Goal: Task Accomplishment & Management: Manage account settings

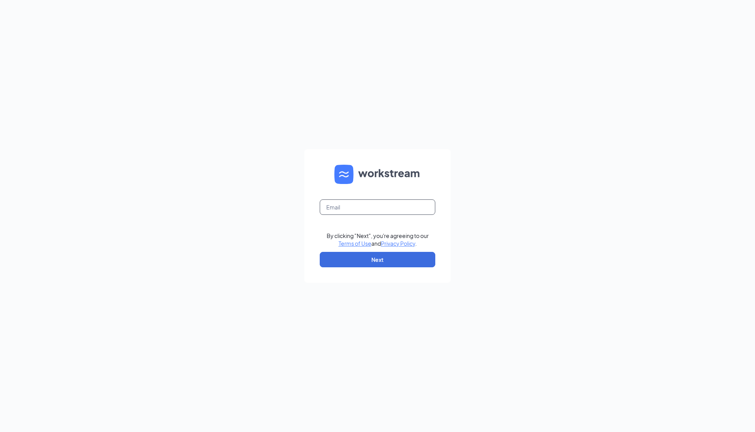
click at [381, 206] on input "text" at bounding box center [378, 206] width 116 height 15
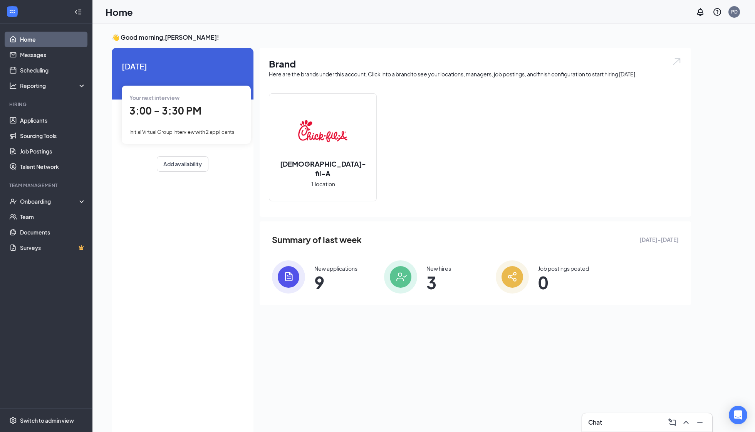
click at [219, 138] on div "Your next interview 3:00 - 3:30 PM Initial Virtual Group Interview with 2 appli…" at bounding box center [186, 115] width 129 height 58
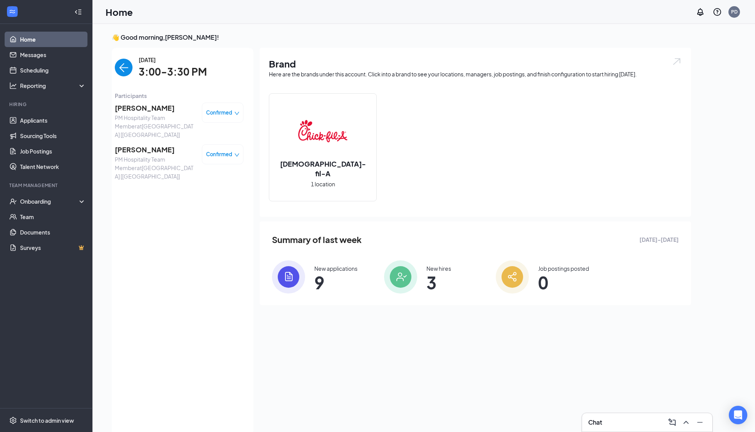
scroll to position [2, 0]
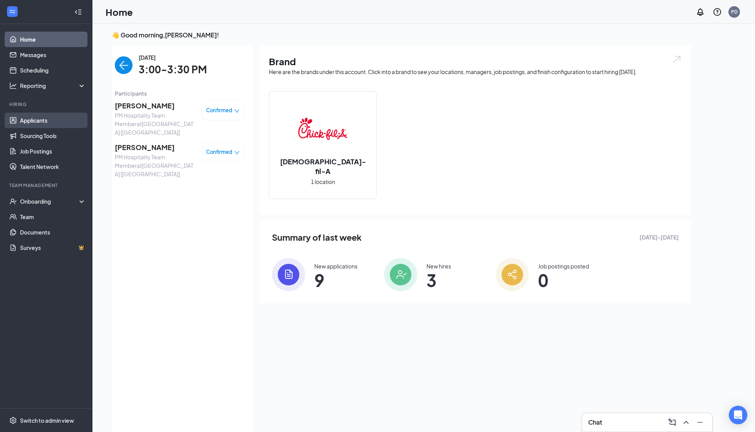
click at [22, 121] on link "Applicants" at bounding box center [53, 120] width 66 height 15
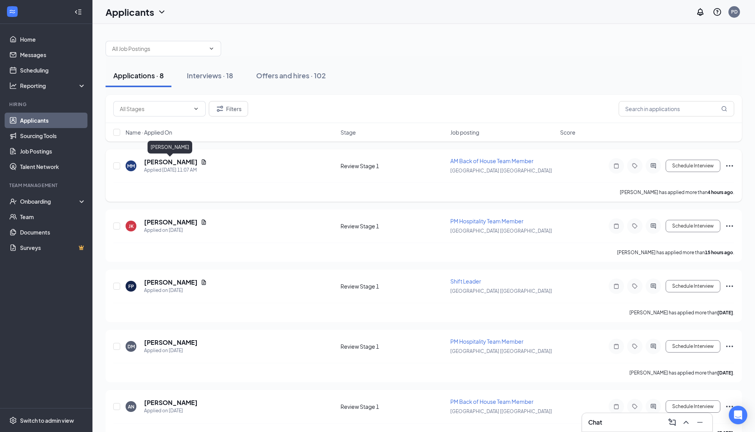
click at [151, 158] on h5 "[PERSON_NAME]" at bounding box center [171, 162] width 54 height 8
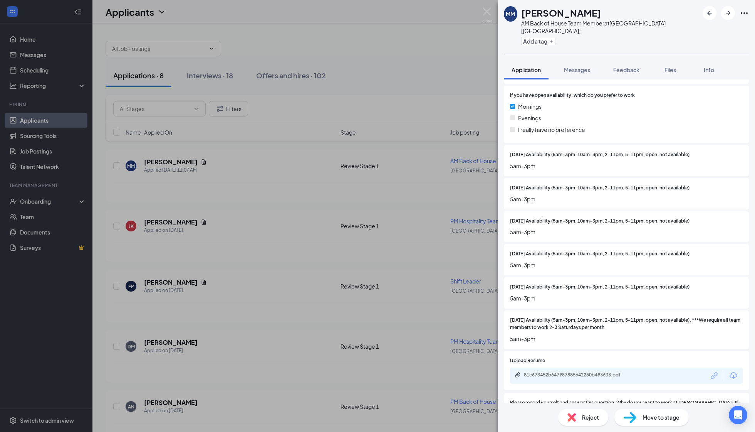
scroll to position [801, 0]
click at [583, 372] on div "81c673452b647987885642250b493633.pdf" at bounding box center [578, 375] width 108 height 6
click at [571, 422] on div "927bd66b23712920a191d538afbbb16a.MOV" at bounding box center [578, 425] width 108 height 6
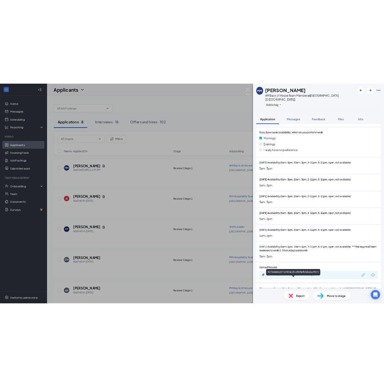
scroll to position [798, 0]
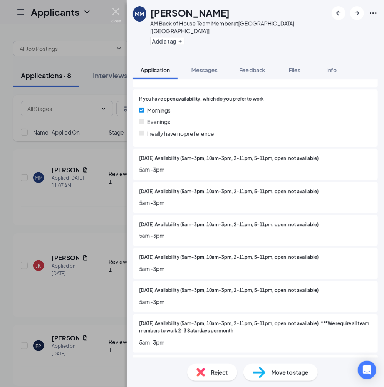
click at [114, 14] on img at bounding box center [116, 15] width 10 height 15
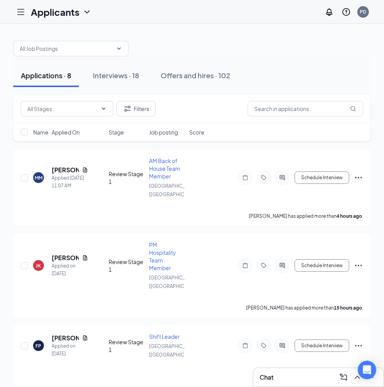
click at [17, 8] on icon "Hamburger" at bounding box center [20, 11] width 9 height 9
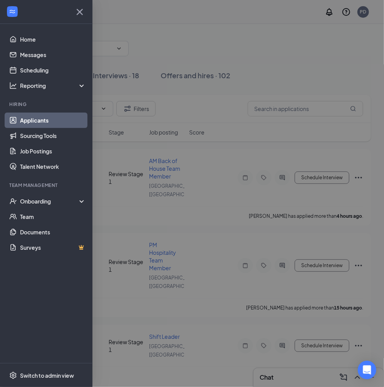
click at [124, 56] on div at bounding box center [192, 193] width 384 height 387
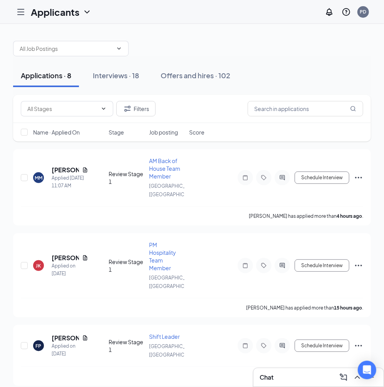
click at [27, 16] on div at bounding box center [20, 11] width 15 height 15
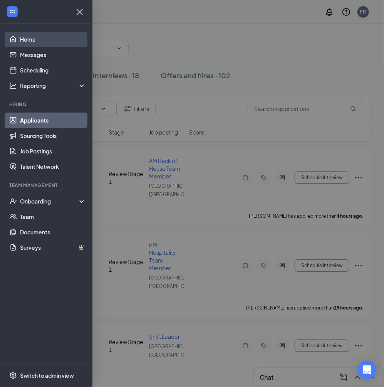
click at [29, 40] on link "Home" at bounding box center [53, 39] width 66 height 15
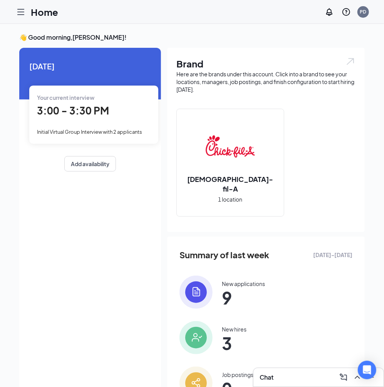
click at [91, 116] on span "3:00 - 3:30 PM" at bounding box center [73, 110] width 72 height 13
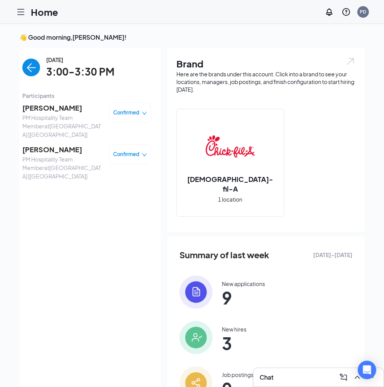
scroll to position [3, 0]
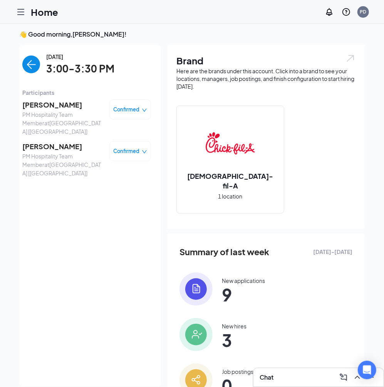
click at [37, 141] on span "[PERSON_NAME]" at bounding box center [62, 146] width 81 height 11
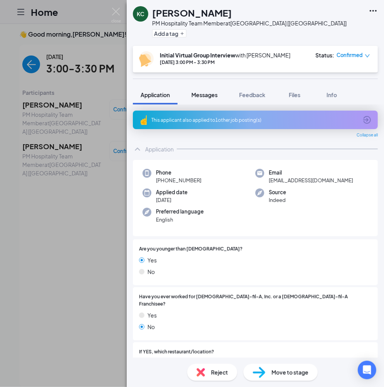
click at [203, 102] on button "Messages" at bounding box center [205, 94] width 42 height 19
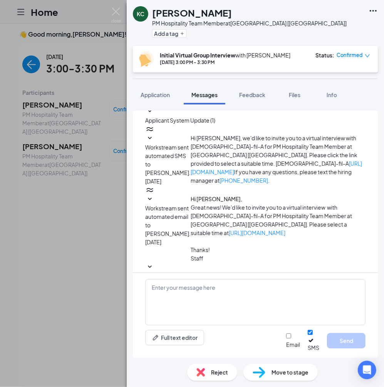
scroll to position [187, 0]
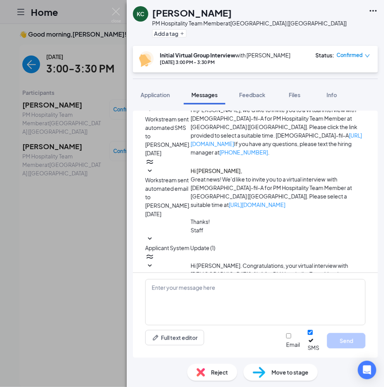
click at [149, 68] on div "Initial Virtual Group Interview with [PERSON_NAME] [DATE] 3:00 PM - 3:30 PM Sta…" at bounding box center [255, 59] width 245 height 27
click at [154, 97] on span "Application" at bounding box center [155, 94] width 29 height 7
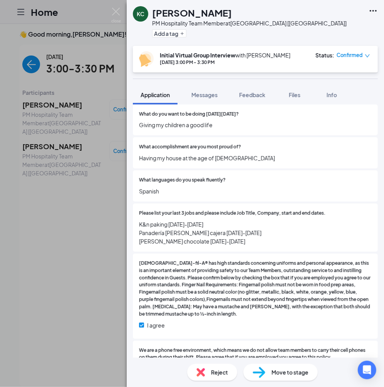
scroll to position [449, 0]
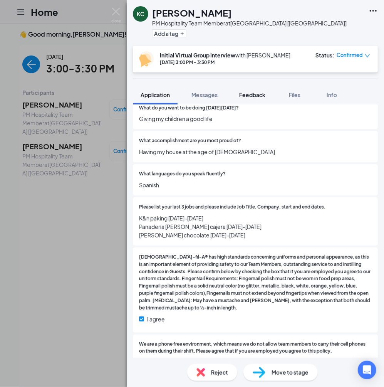
click at [247, 100] on button "Feedback" at bounding box center [253, 94] width 42 height 19
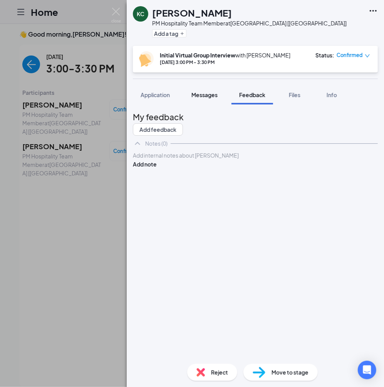
click at [203, 97] on span "Messages" at bounding box center [205, 94] width 26 height 7
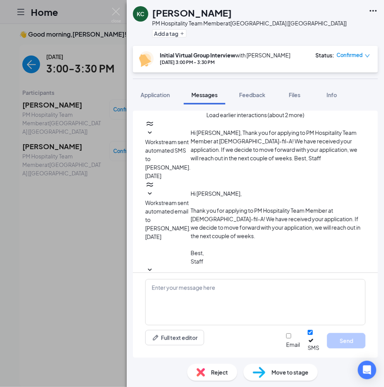
scroll to position [187, 0]
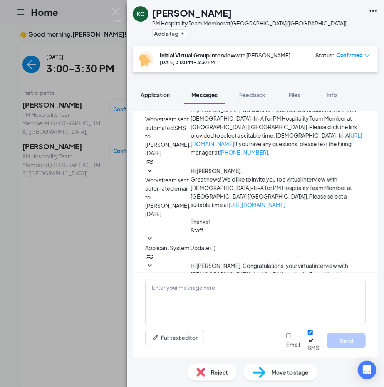
click at [165, 91] on span "Application" at bounding box center [155, 94] width 29 height 7
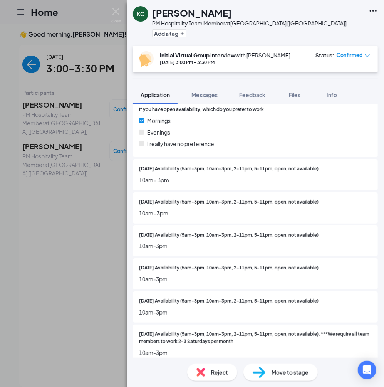
scroll to position [839, 0]
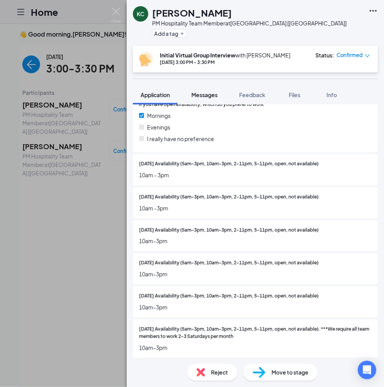
click at [216, 93] on span "Messages" at bounding box center [205, 94] width 26 height 7
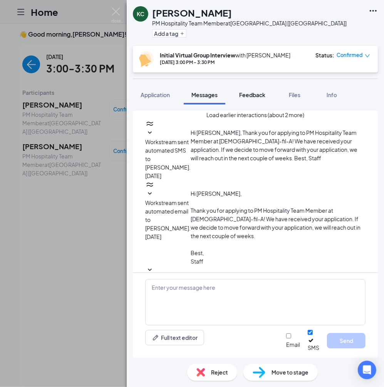
scroll to position [187, 0]
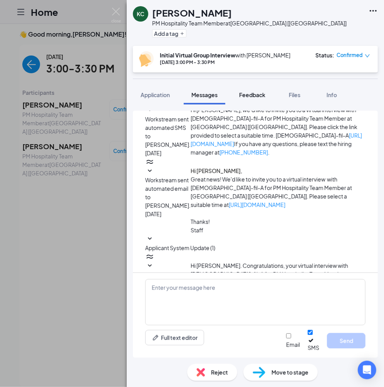
click at [258, 97] on span "Feedback" at bounding box center [252, 94] width 26 height 7
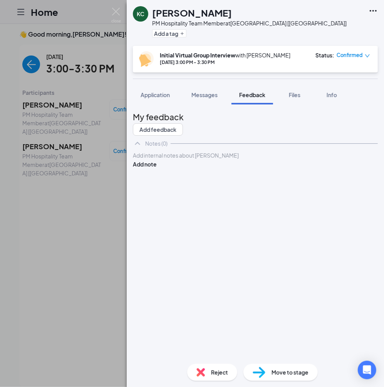
click at [156, 160] on div at bounding box center [255, 155] width 244 height 8
click at [157, 168] on button "Add note" at bounding box center [145, 164] width 24 height 8
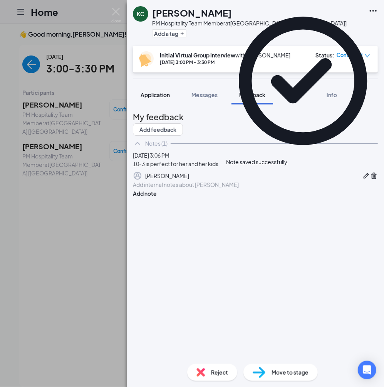
click at [157, 103] on button "Application" at bounding box center [155, 94] width 45 height 19
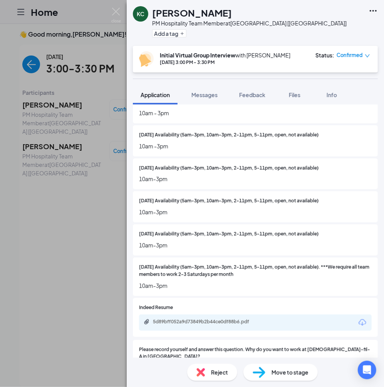
scroll to position [900, 0]
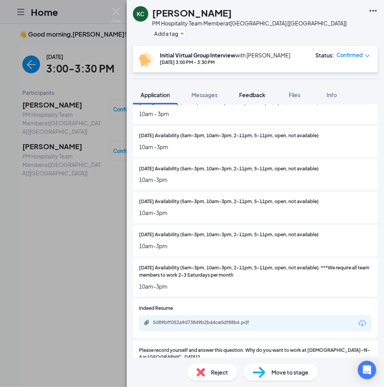
click at [236, 99] on button "Feedback" at bounding box center [253, 94] width 42 height 19
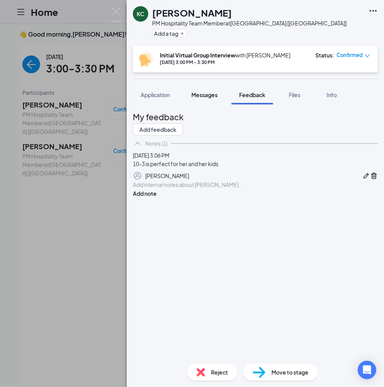
click at [201, 94] on span "Messages" at bounding box center [205, 94] width 26 height 7
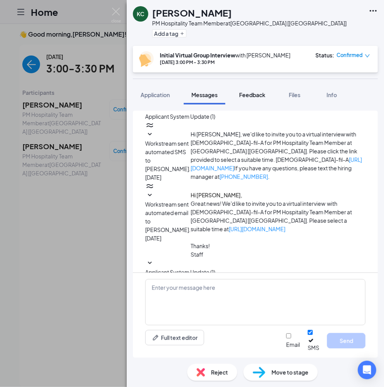
scroll to position [187, 0]
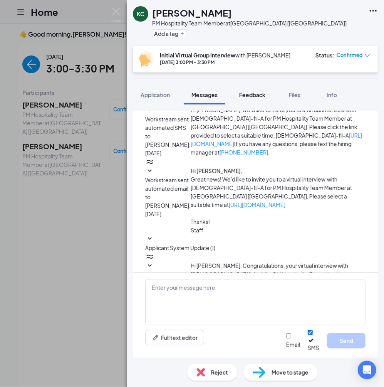
click at [259, 93] on span "Feedback" at bounding box center [252, 94] width 26 height 7
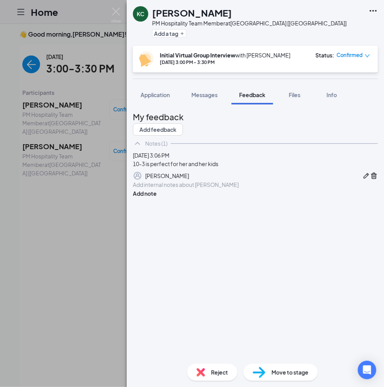
click at [212, 189] on div at bounding box center [255, 185] width 244 height 8
click at [347, 198] on div "why CFA: is a place to learn more english and the pay is good Add note" at bounding box center [255, 188] width 245 height 17
click at [157, 198] on button "Add note" at bounding box center [145, 193] width 24 height 8
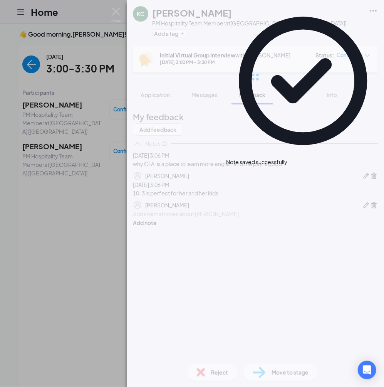
click at [159, 94] on div at bounding box center [255, 77] width 257 height 154
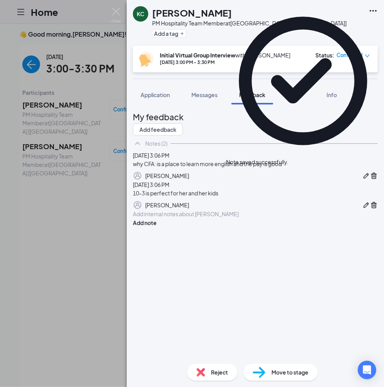
click at [159, 94] on span "Application" at bounding box center [155, 94] width 29 height 7
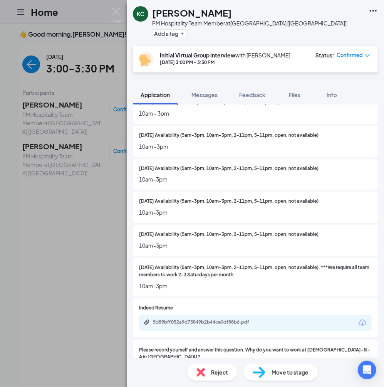
scroll to position [900, 0]
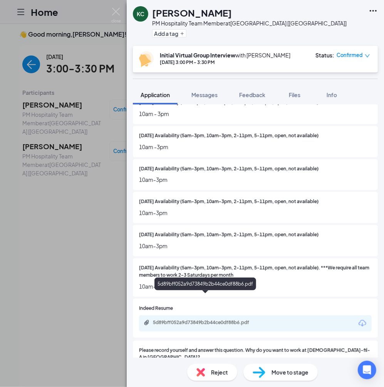
click at [201, 319] on div "5d89bff052a9d73849b2b44ce0df88b6.pdf" at bounding box center [207, 322] width 108 height 6
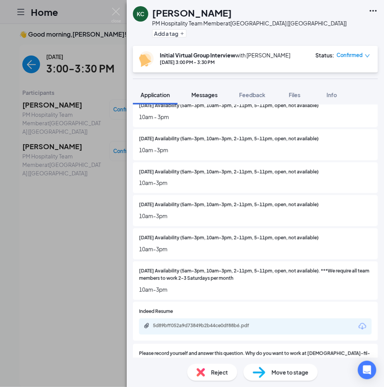
click at [207, 95] on span "Messages" at bounding box center [205, 94] width 26 height 7
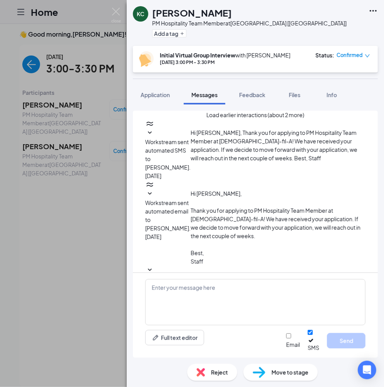
scroll to position [187, 0]
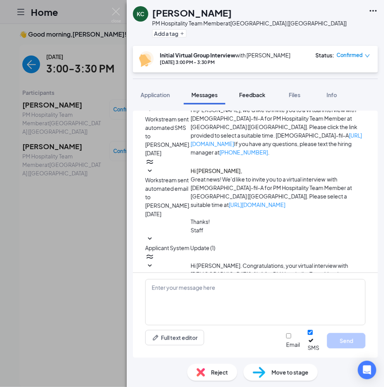
click at [255, 94] on span "Feedback" at bounding box center [252, 94] width 26 height 7
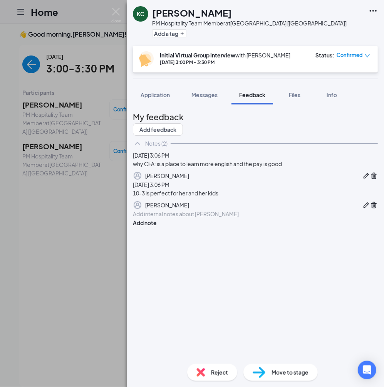
click at [183, 227] on div "Add internal notes about [PERSON_NAME] Add note" at bounding box center [255, 218] width 245 height 17
click at [171, 218] on div at bounding box center [255, 214] width 244 height 8
click at [154, 99] on button "Application" at bounding box center [155, 94] width 45 height 19
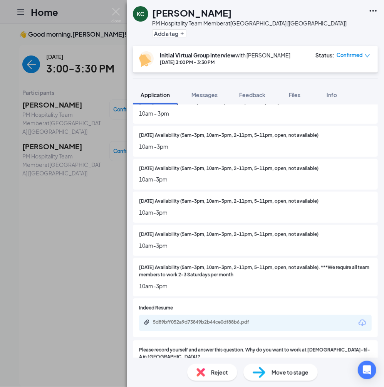
scroll to position [900, 0]
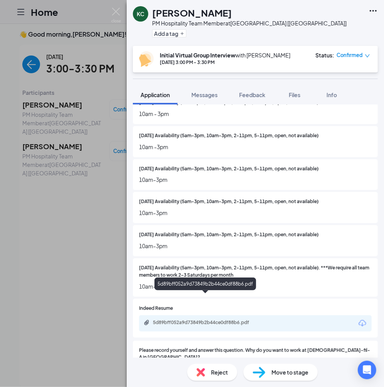
click at [187, 319] on div "5d89bff052a9d73849b2b44ce0df88b6.pdf" at bounding box center [207, 322] width 108 height 6
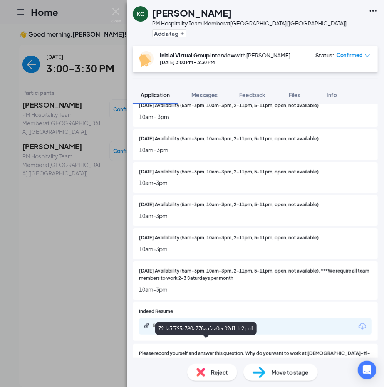
click at [196, 372] on div "72da3f725a390a778aafaa0ec02d1cb2.pdf" at bounding box center [207, 375] width 108 height 6
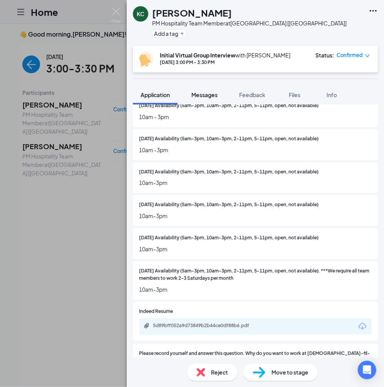
click at [216, 93] on span "Messages" at bounding box center [205, 94] width 26 height 7
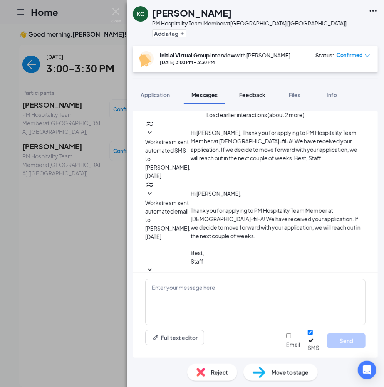
click at [261, 94] on span "Feedback" at bounding box center [252, 94] width 26 height 7
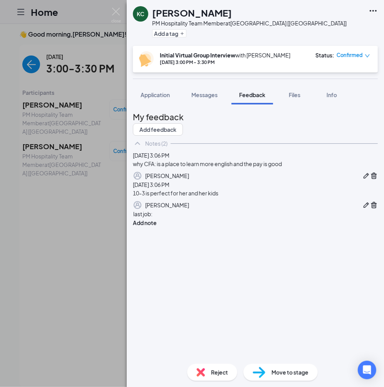
click at [176, 218] on div "last job:" at bounding box center [255, 214] width 244 height 8
click at [351, 0] on div "KC [PERSON_NAME] PM Hospitality Team Member at [GEOGRAPHIC_DATA] [[GEOGRAPHIC_D…" at bounding box center [255, 23] width 257 height 46
click at [266, 218] on div "last job: [PERSON_NAME] for 3 months in [DATE]" at bounding box center [255, 214] width 244 height 8
click at [157, 227] on button "Add note" at bounding box center [145, 222] width 24 height 8
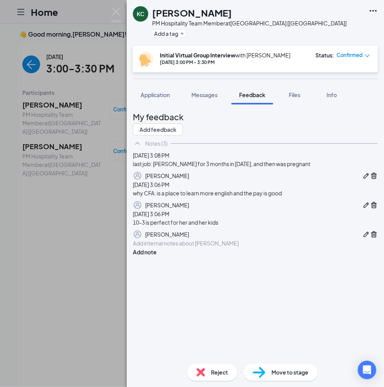
click at [170, 247] on div at bounding box center [255, 243] width 244 height 8
click at [157, 272] on button "Add note" at bounding box center [145, 268] width 24 height 8
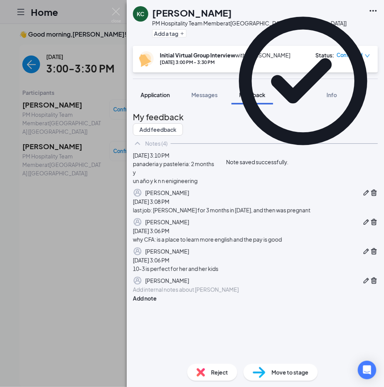
click at [164, 101] on button "Application" at bounding box center [155, 94] width 45 height 19
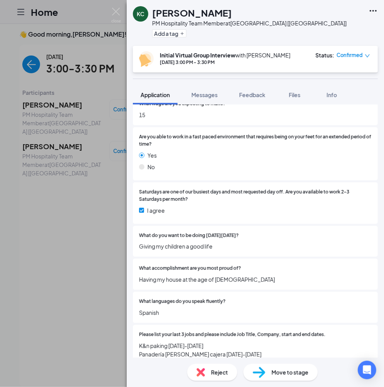
scroll to position [344, 0]
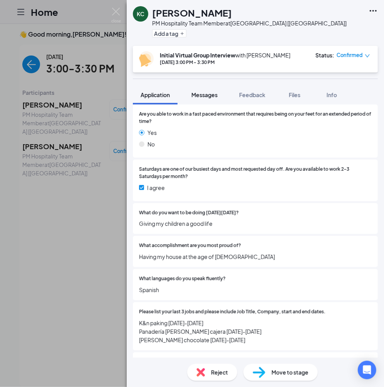
click at [210, 97] on span "Messages" at bounding box center [205, 94] width 26 height 7
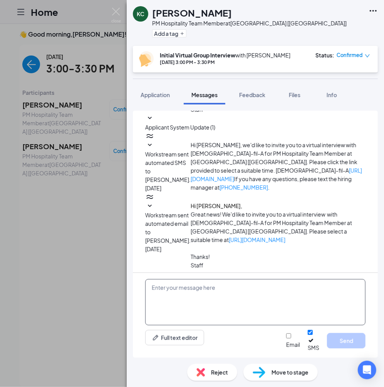
scroll to position [187, 0]
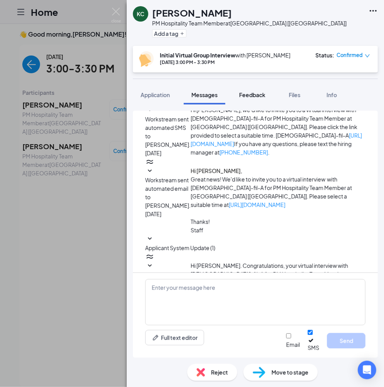
click at [249, 93] on span "Feedback" at bounding box center [252, 94] width 26 height 7
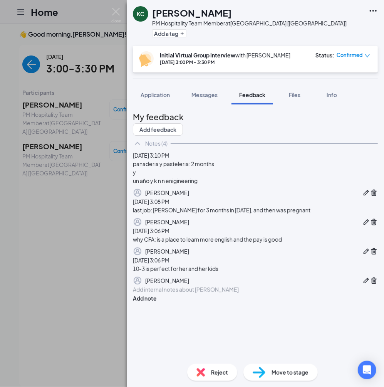
scroll to position [59, 0]
click at [163, 294] on div at bounding box center [255, 289] width 245 height 9
click at [151, 294] on div at bounding box center [255, 290] width 244 height 8
click at [157, 303] on button "Add note" at bounding box center [145, 298] width 24 height 8
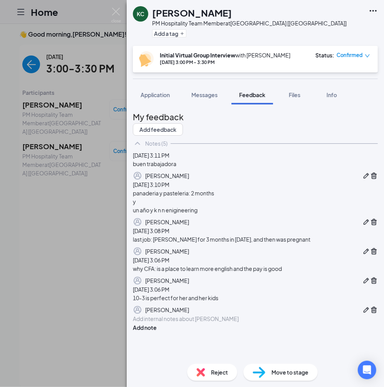
scroll to position [108, 0]
click at [185, 323] on div at bounding box center [255, 319] width 244 height 8
click at [157, 332] on button "Add note" at bounding box center [145, 327] width 24 height 8
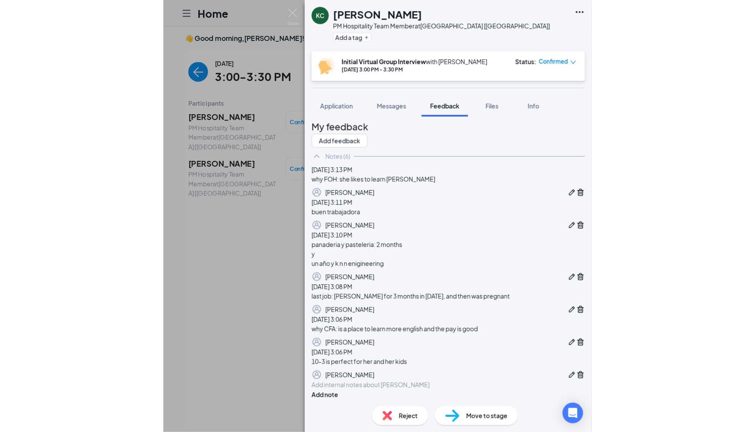
scroll to position [0, 0]
